Goal: Task Accomplishment & Management: Manage account settings

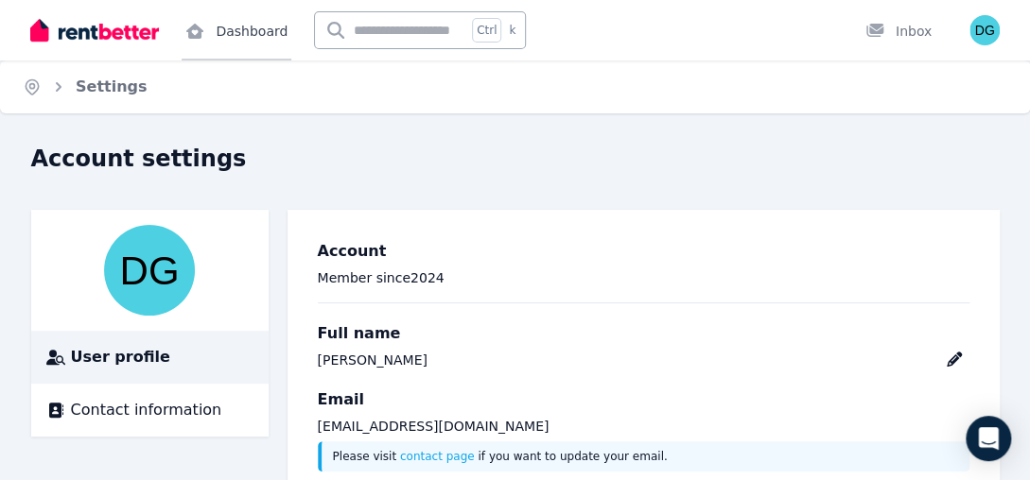
click at [264, 26] on link "Dashboard" at bounding box center [237, 30] width 110 height 61
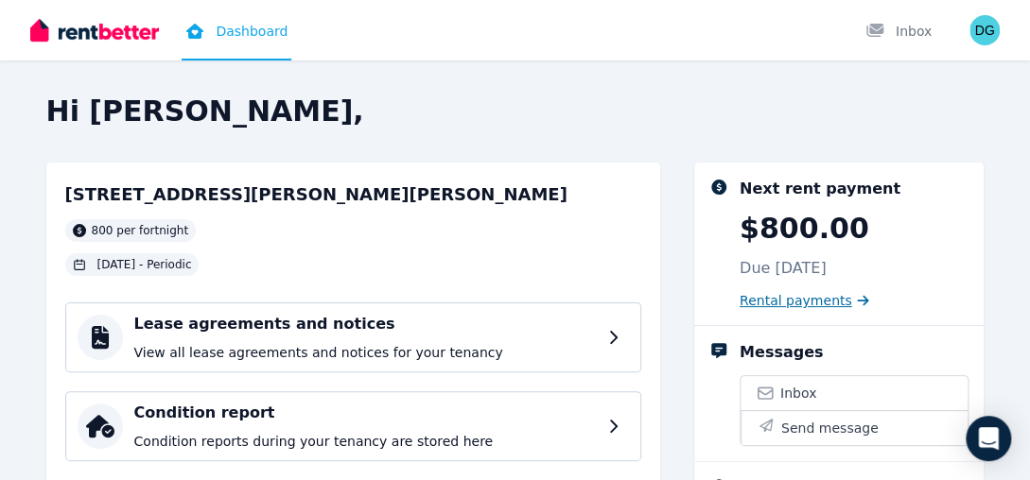
click at [817, 305] on span "Rental payments" at bounding box center [796, 300] width 113 height 19
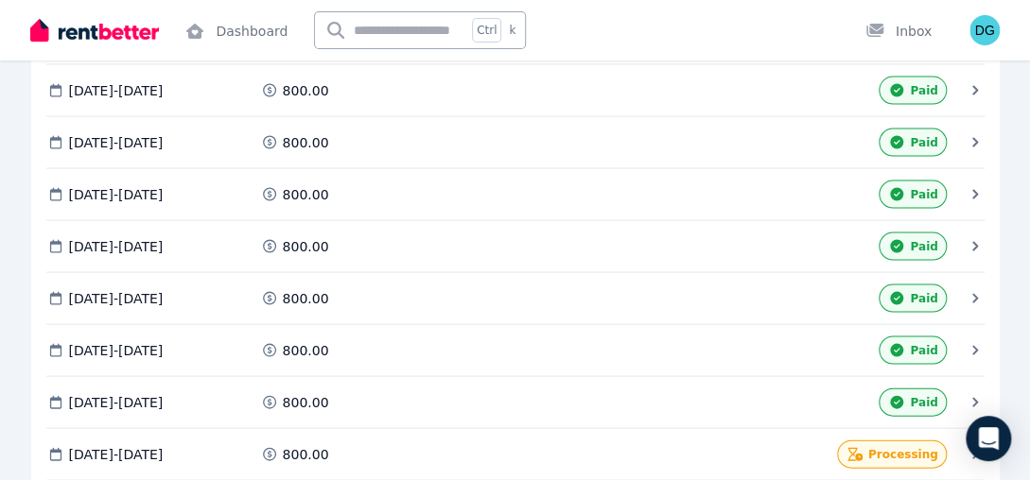
scroll to position [1401, 0]
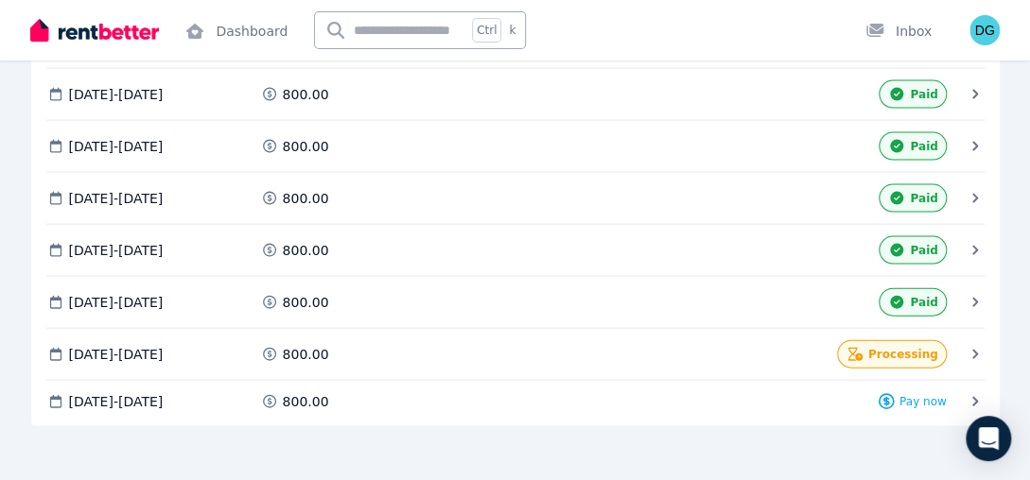
click at [971, 345] on icon at bounding box center [975, 354] width 19 height 19
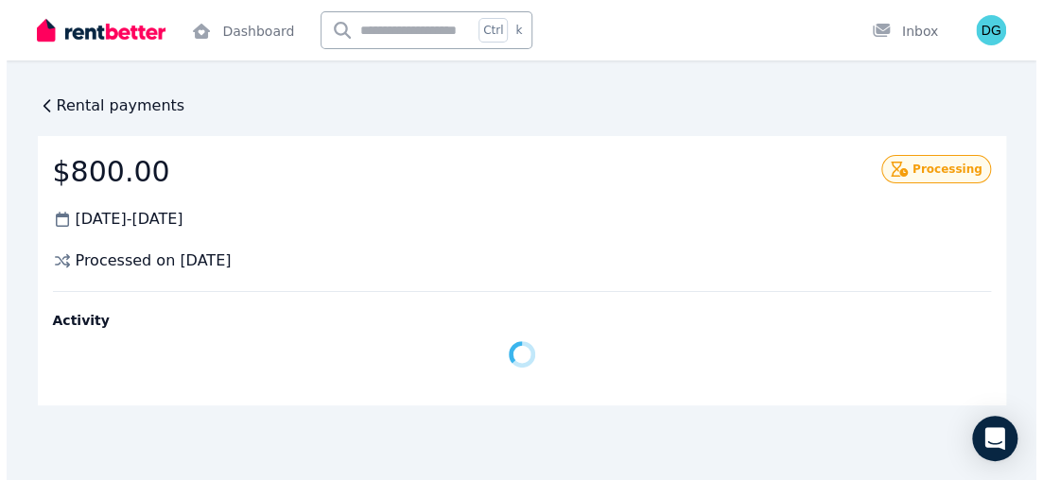
scroll to position [0, 0]
